Goal: Transaction & Acquisition: Purchase product/service

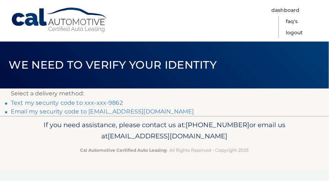
click at [47, 105] on link "Text my security code to xxx-xxx-9862" at bounding box center [67, 102] width 112 height 7
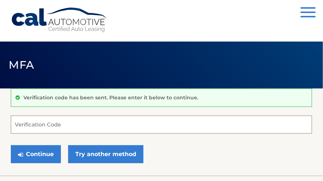
click at [50, 125] on input "Verification Code" at bounding box center [161, 124] width 301 height 18
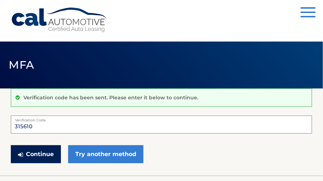
type input "315610"
click at [42, 161] on button "Continue" at bounding box center [36, 154] width 50 height 18
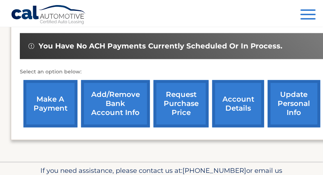
scroll to position [232, 0]
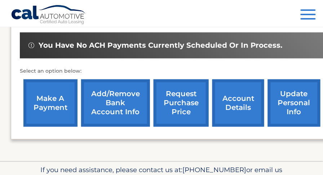
click at [56, 93] on link "make a payment" at bounding box center [50, 102] width 54 height 47
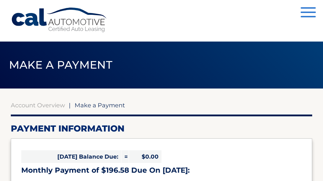
select select "NmJkNTVjYzQtMjNiNC00MjUxLWIwZDMtNDJlMDFmNTJkOWQ3"
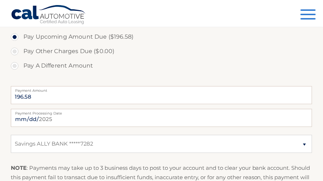
scroll to position [252, 0]
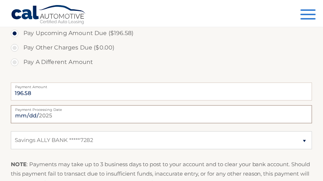
click at [95, 123] on input "2025-10-03" at bounding box center [161, 114] width 301 height 18
type input "2025-10-08"
click at [76, 123] on input "2025-10-08" at bounding box center [161, 114] width 301 height 18
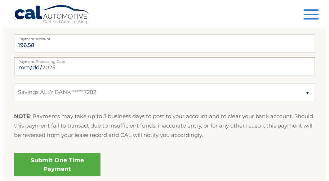
scroll to position [301, 0]
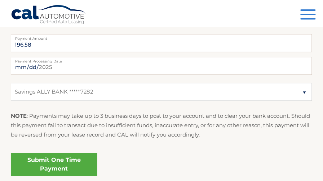
click at [81, 170] on link "Submit One Time Payment" at bounding box center [54, 164] width 87 height 23
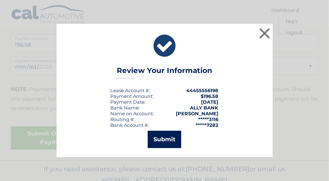
click at [168, 140] on button "Submit" at bounding box center [165, 139] width 34 height 17
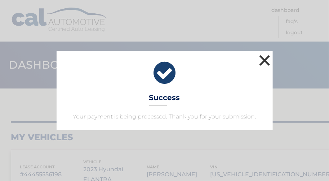
click at [263, 53] on button "×" at bounding box center [265, 60] width 14 height 14
